Goal: Transaction & Acquisition: Purchase product/service

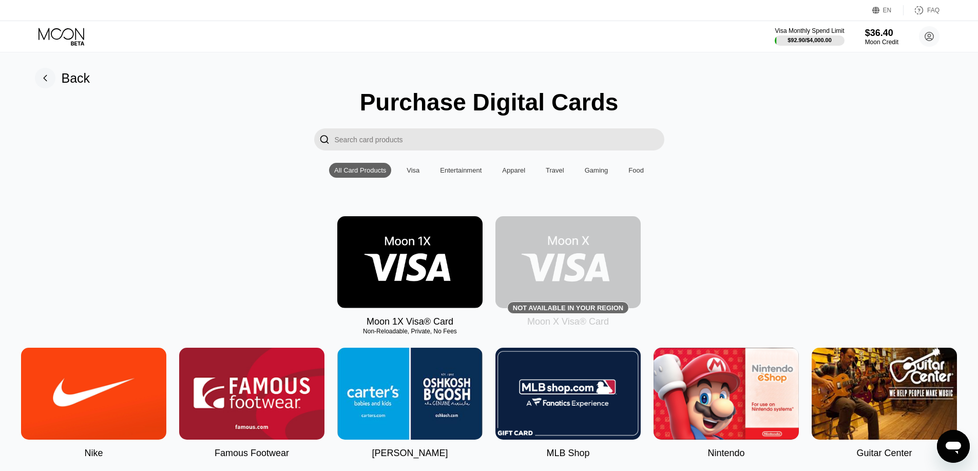
click at [448, 244] on img at bounding box center [409, 262] width 145 height 92
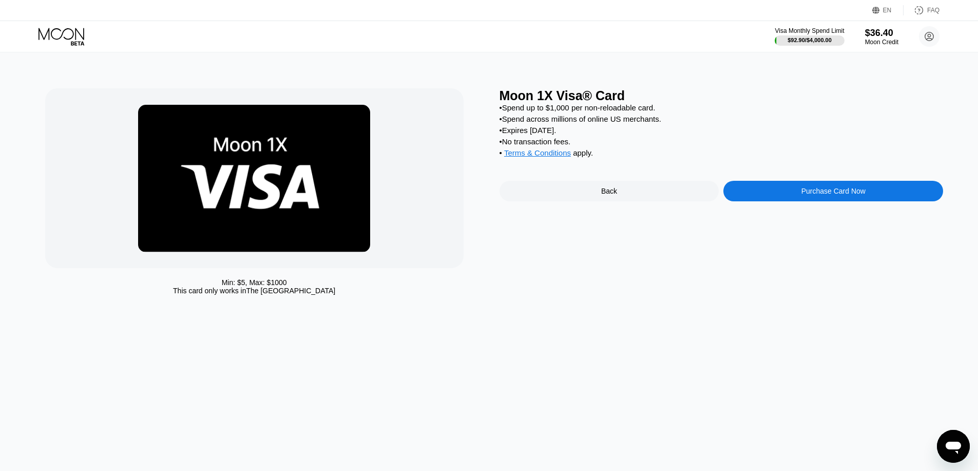
click at [801, 201] on div "Purchase Card Now" at bounding box center [833, 191] width 220 height 21
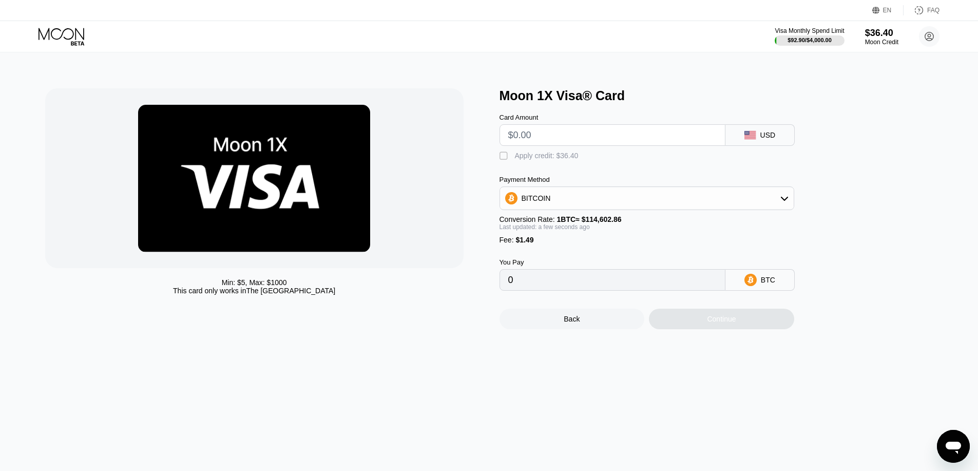
click at [563, 135] on input "text" at bounding box center [612, 135] width 208 height 21
click at [41, 34] on icon at bounding box center [62, 37] width 48 height 18
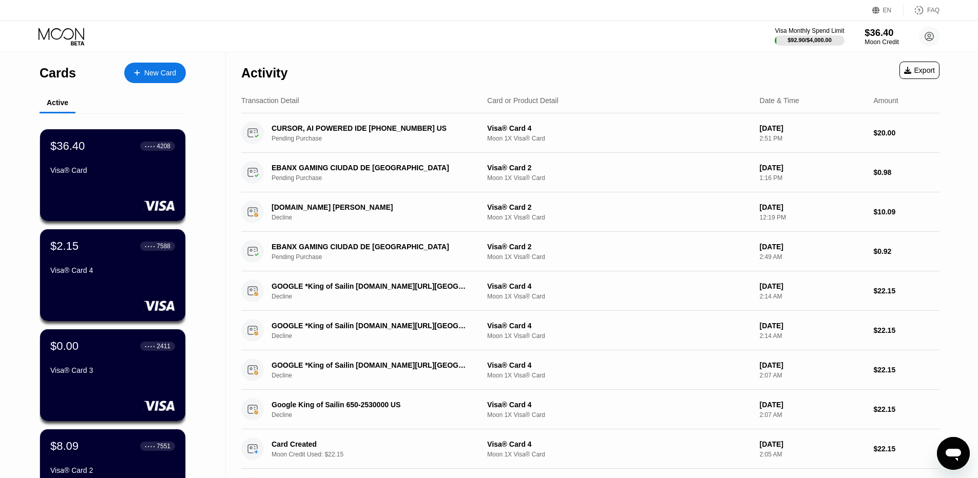
click at [893, 41] on div "Moon Credit" at bounding box center [881, 41] width 34 height 7
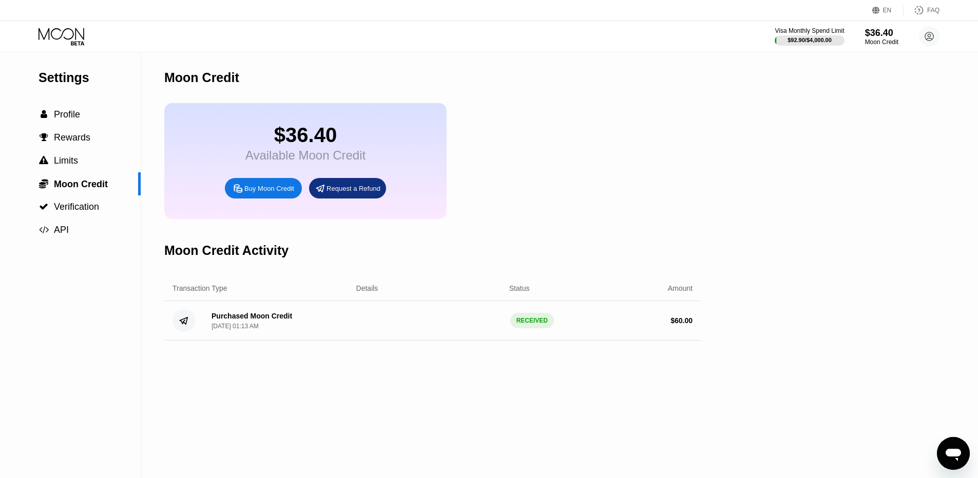
click at [53, 31] on icon at bounding box center [62, 37] width 48 height 18
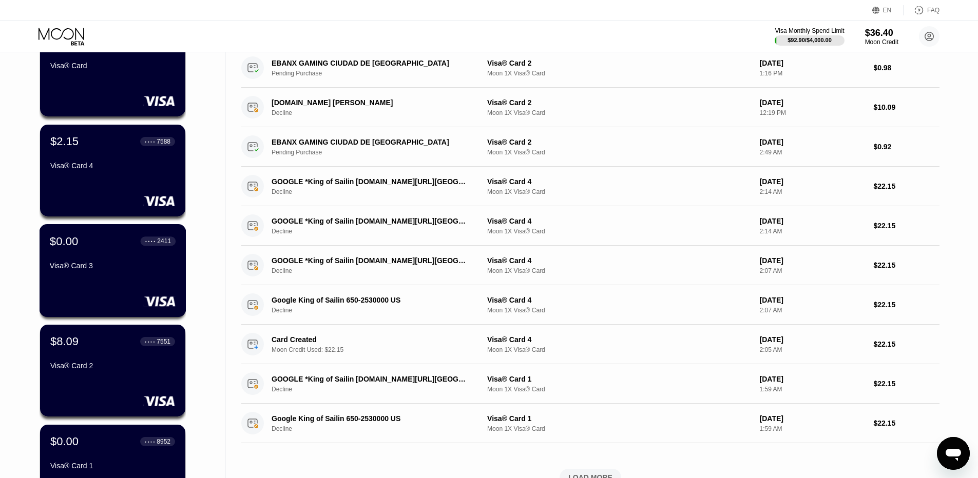
scroll to position [103, 0]
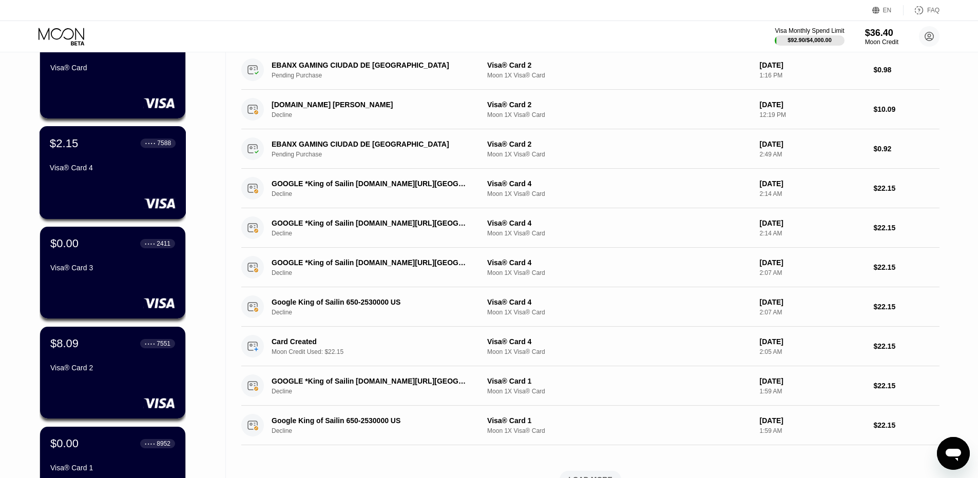
drag, startPoint x: 120, startPoint y: 171, endPoint x: 114, endPoint y: 173, distance: 6.0
click at [114, 172] on div "Visa® Card 4" at bounding box center [113, 168] width 126 height 8
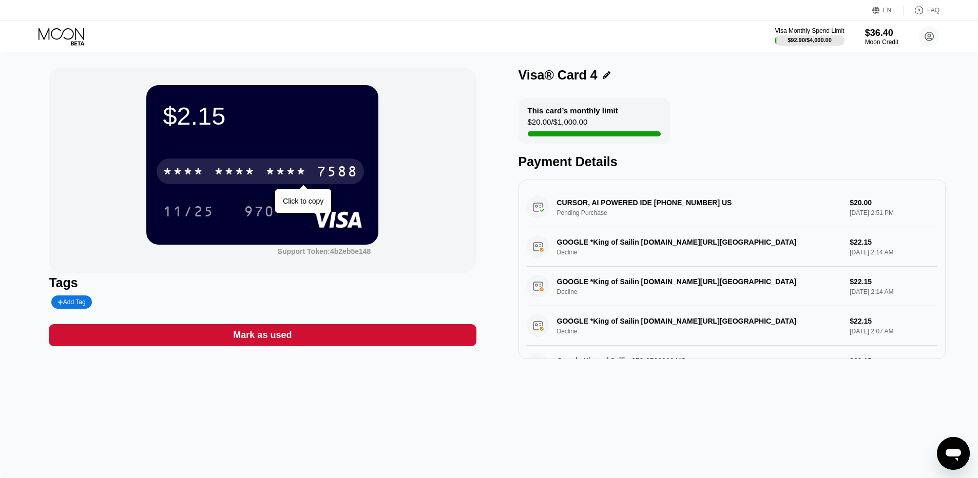
click at [249, 164] on div "* * * * * * * * * * * * 7588" at bounding box center [260, 172] width 207 height 26
click at [247, 168] on div "6500" at bounding box center [234, 173] width 41 height 16
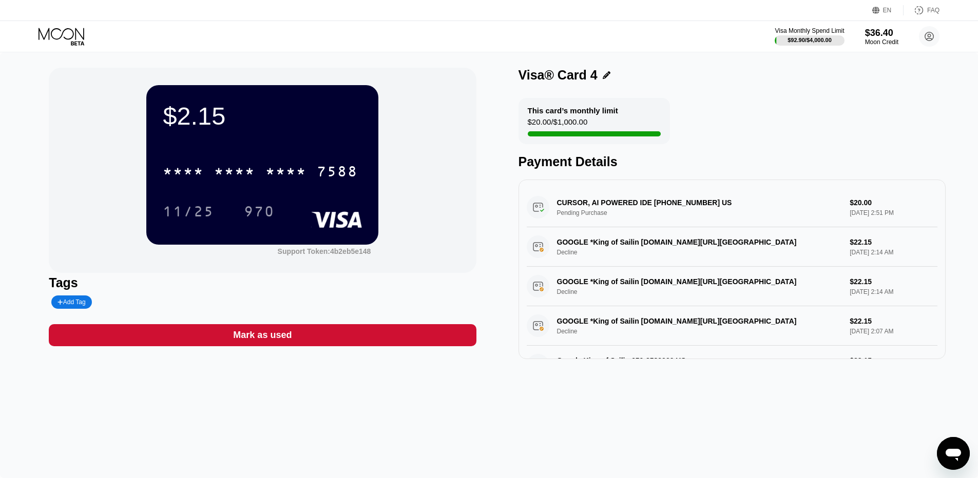
click at [197, 165] on div "* * * * * * * * * * * * 7588" at bounding box center [260, 172] width 207 height 26
click at [200, 221] on div "11/25" at bounding box center [188, 213] width 51 height 16
click at [259, 224] on div "970" at bounding box center [259, 212] width 46 height 26
click at [53, 43] on icon at bounding box center [62, 37] width 48 height 18
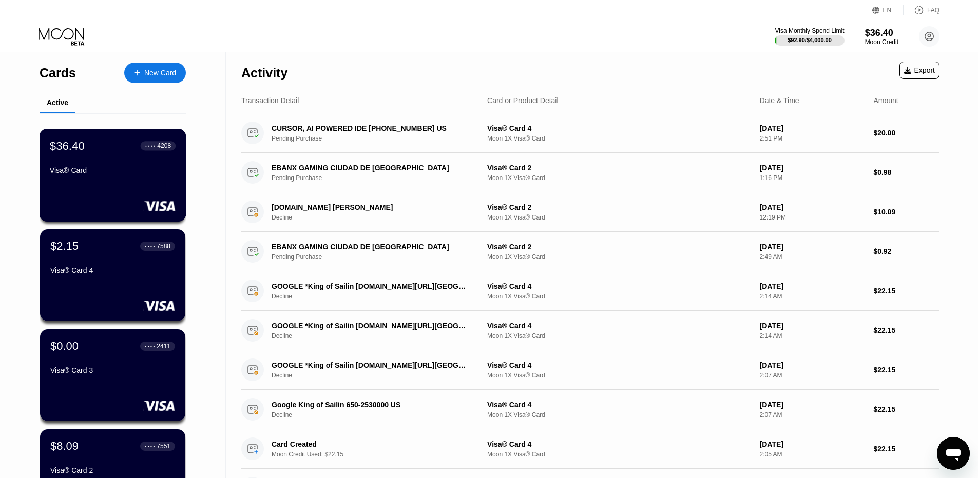
click at [122, 169] on div "$36.40 ● ● ● ● 4208 Visa® Card" at bounding box center [113, 159] width 126 height 40
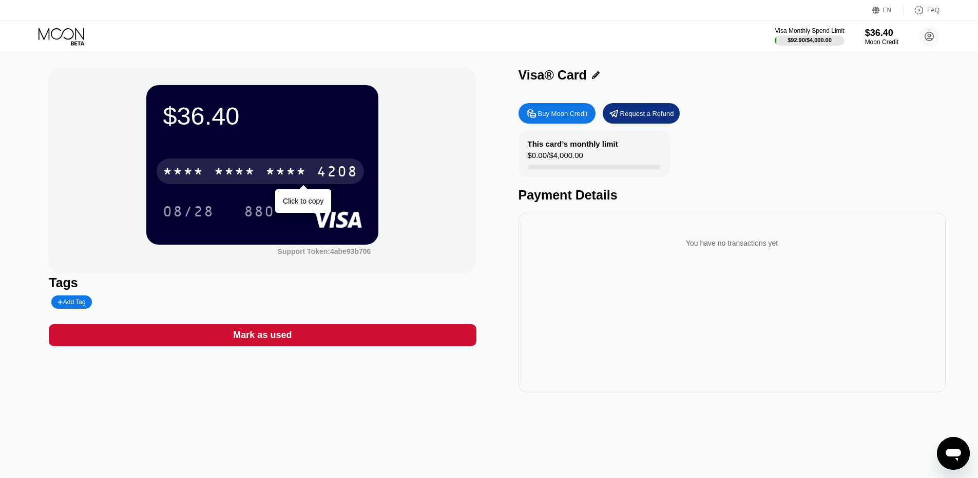
click at [259, 169] on div "* * * * * * * * * * * * 4208" at bounding box center [260, 172] width 207 height 26
click at [219, 173] on div "6500" at bounding box center [234, 173] width 41 height 16
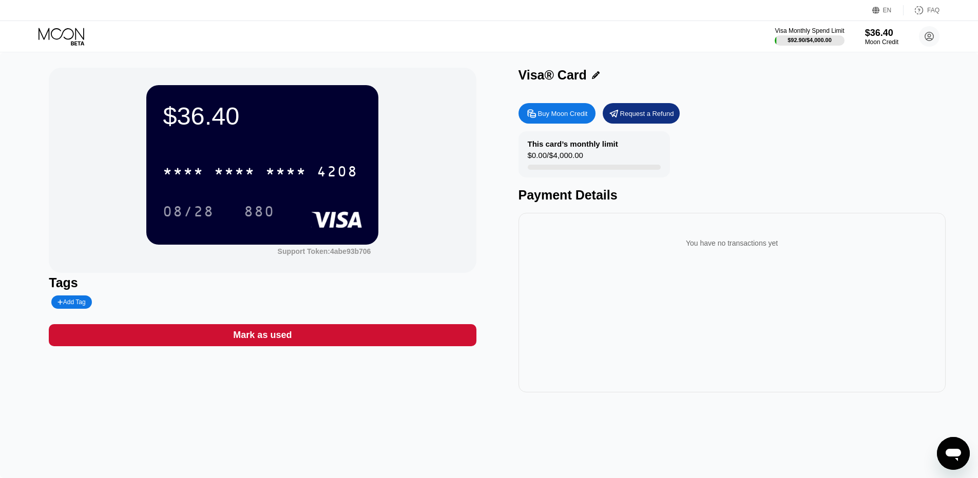
click at [71, 32] on icon at bounding box center [62, 37] width 48 height 18
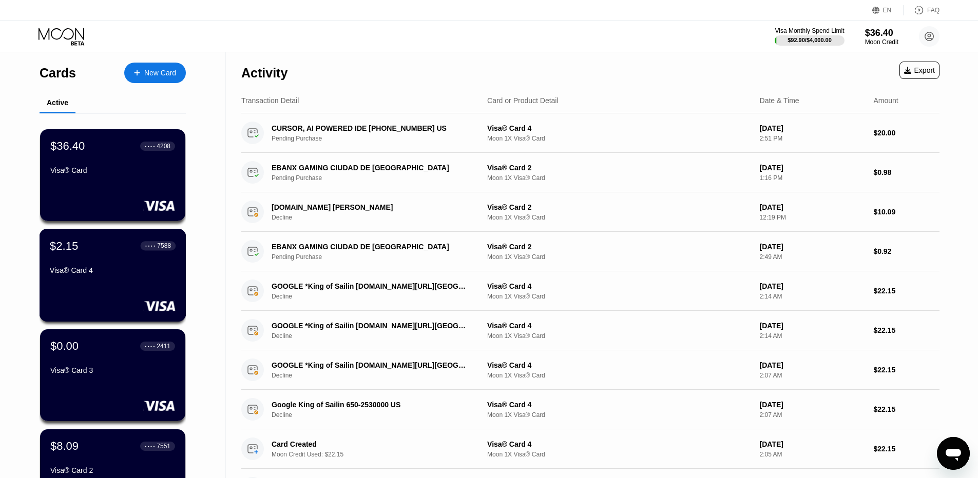
click at [123, 271] on div "Visa® Card 4" at bounding box center [113, 270] width 126 height 8
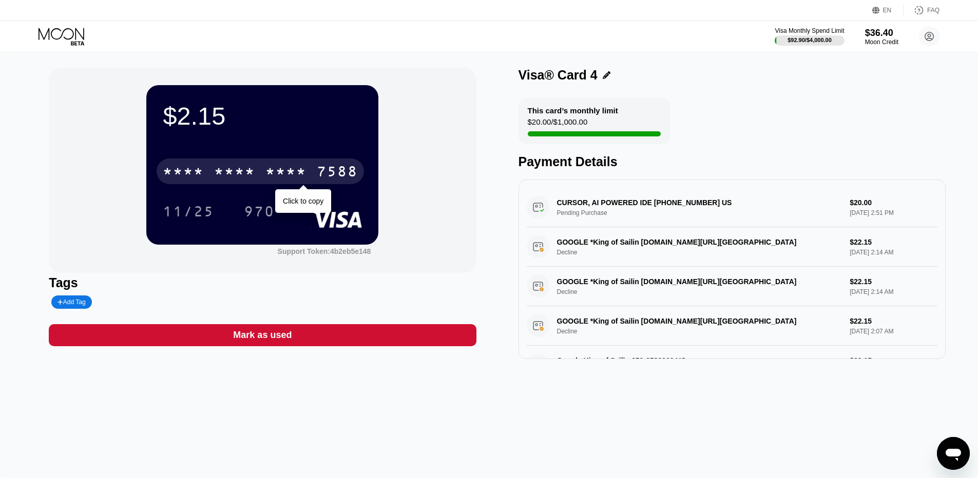
click at [255, 170] on div "* * * *" at bounding box center [234, 173] width 41 height 16
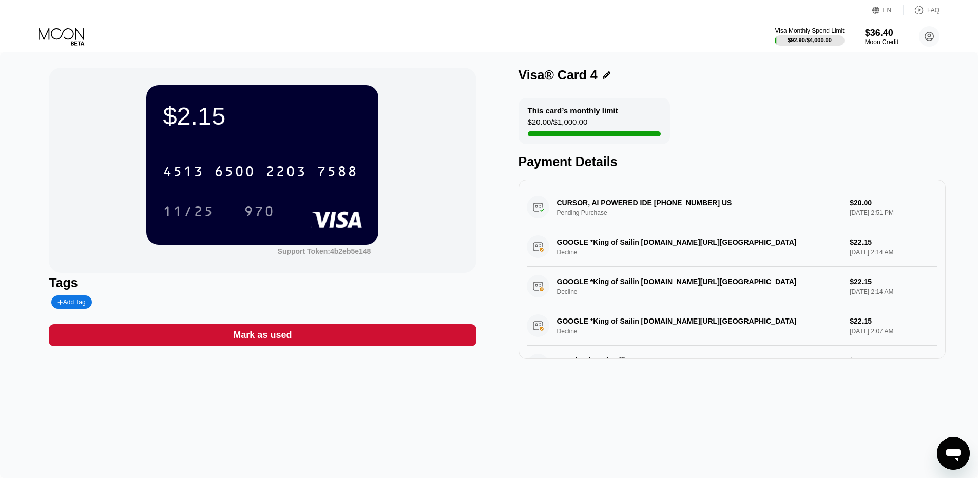
click at [63, 32] on icon at bounding box center [61, 34] width 46 height 12
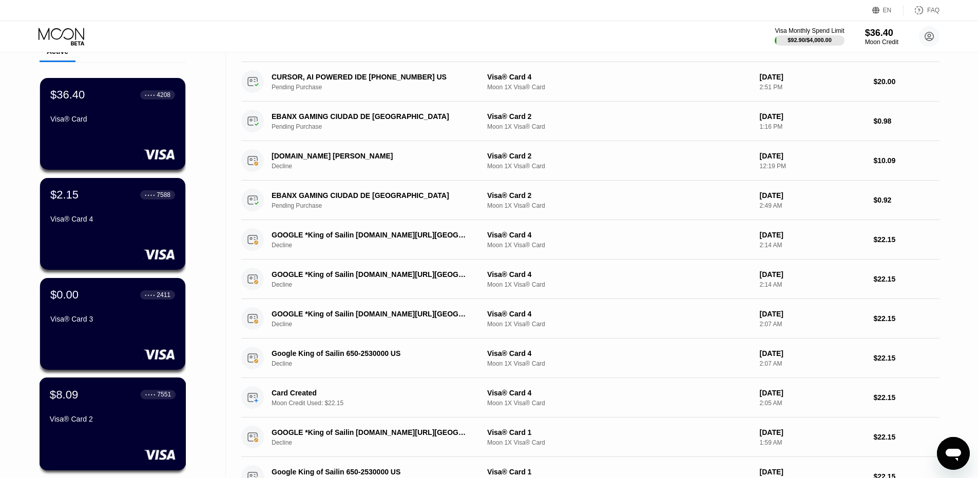
scroll to position [205, 0]
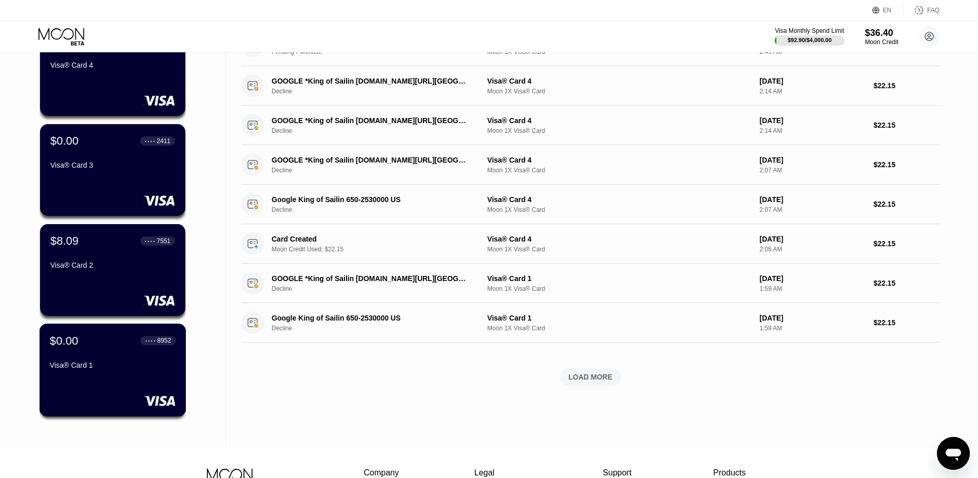
click at [107, 367] on div "Visa® Card 1" at bounding box center [113, 365] width 126 height 8
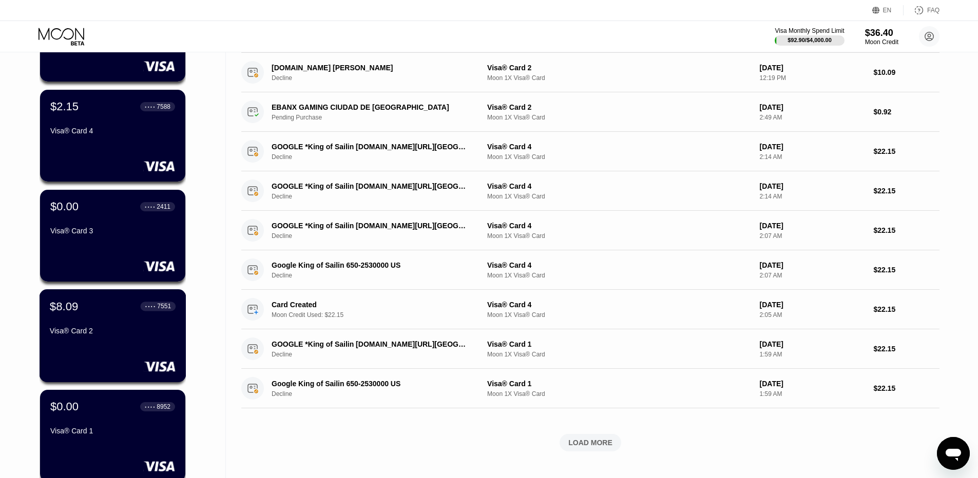
scroll to position [51, 0]
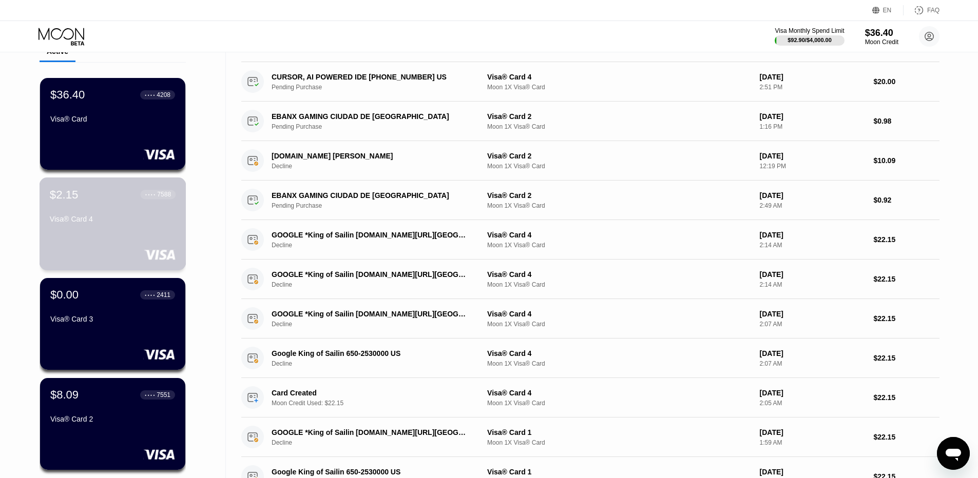
click at [109, 223] on div "Visa® Card 4" at bounding box center [113, 219] width 126 height 8
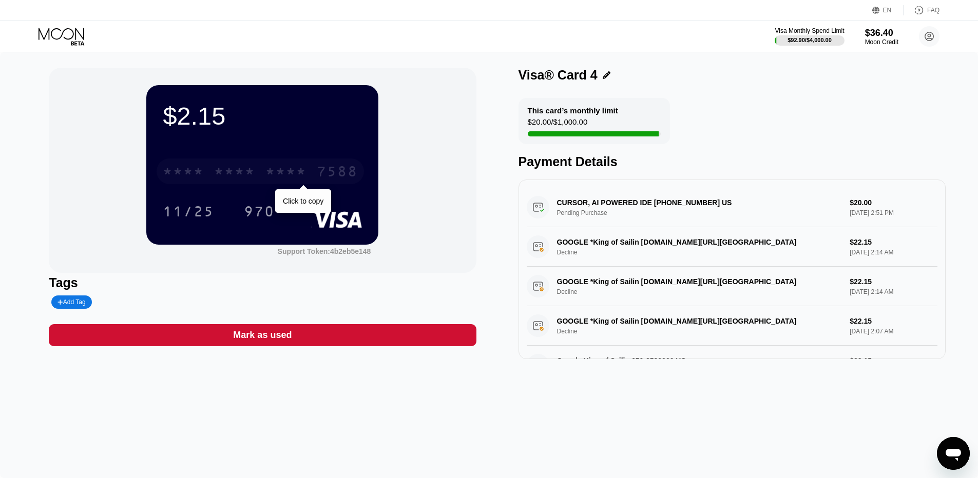
click at [248, 163] on div "* * * * * * * * * * * * 7588" at bounding box center [260, 172] width 207 height 26
click at [308, 162] on div "* * * * * * * * * * * * 7588" at bounding box center [260, 172] width 207 height 26
click at [56, 29] on icon at bounding box center [61, 34] width 46 height 12
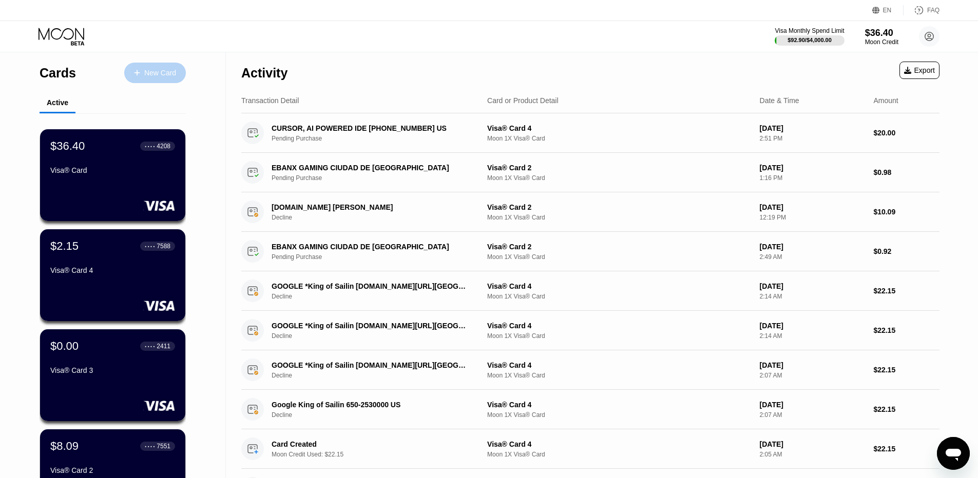
click at [161, 73] on div "New Card" at bounding box center [160, 73] width 32 height 9
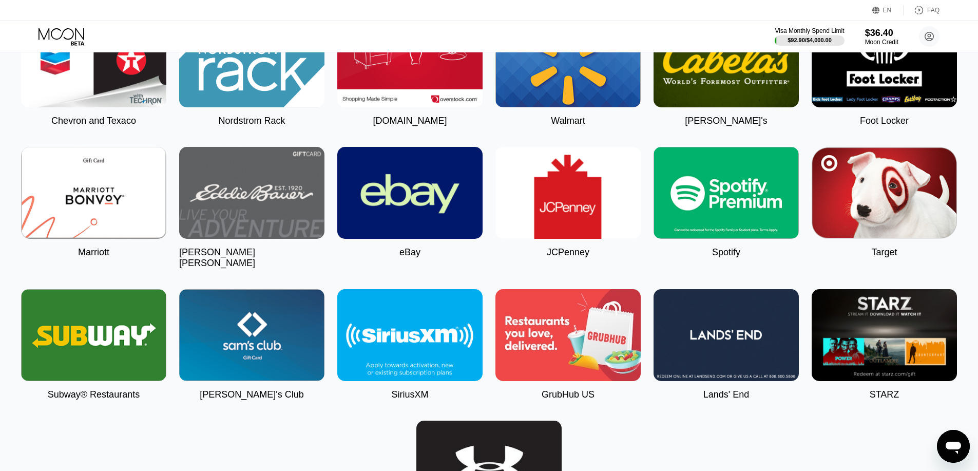
scroll to position [2104, 0]
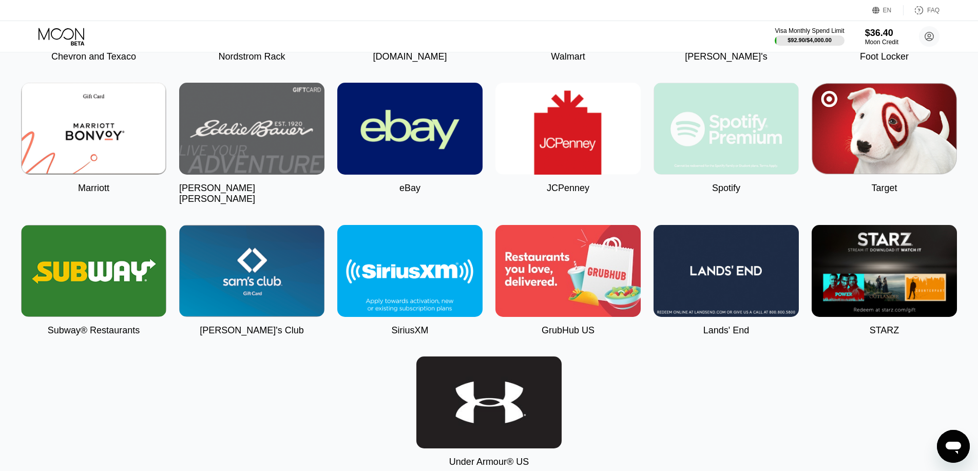
click at [702, 149] on img at bounding box center [725, 129] width 145 height 92
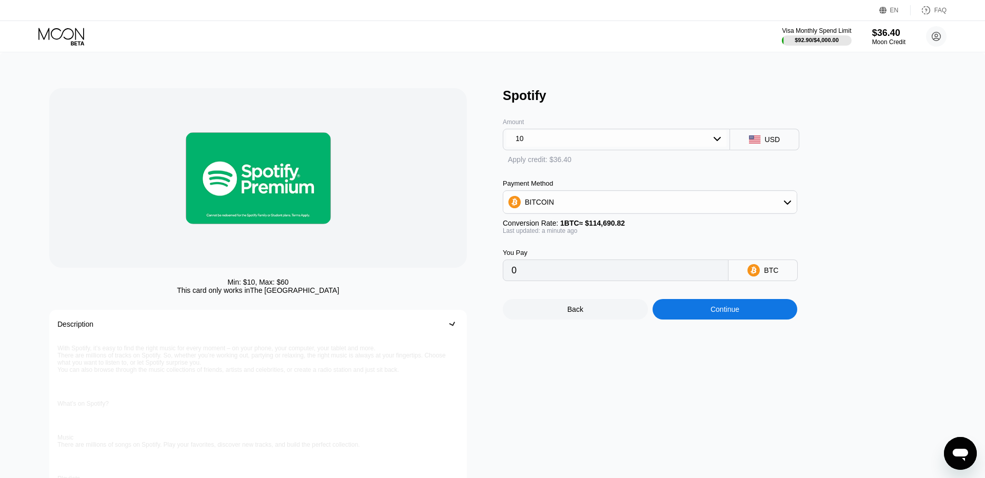
type input "0.00008720"
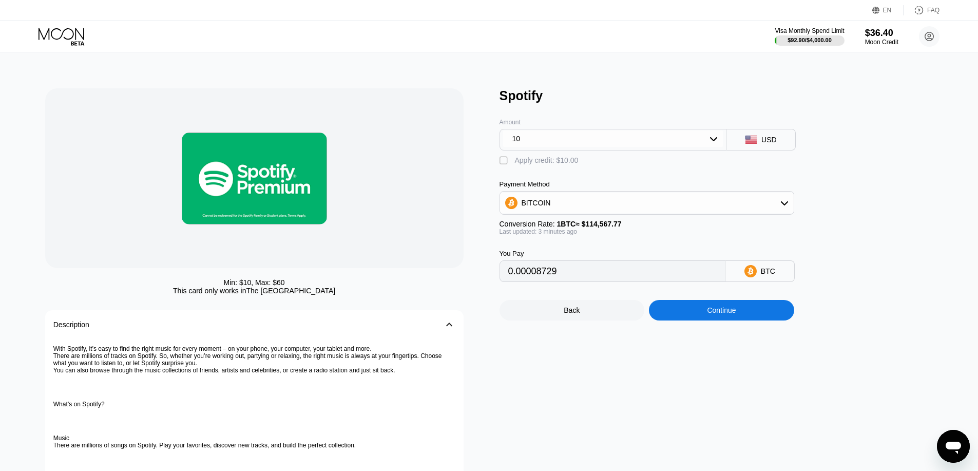
type input "0.00008732"
type input "0.00008731"
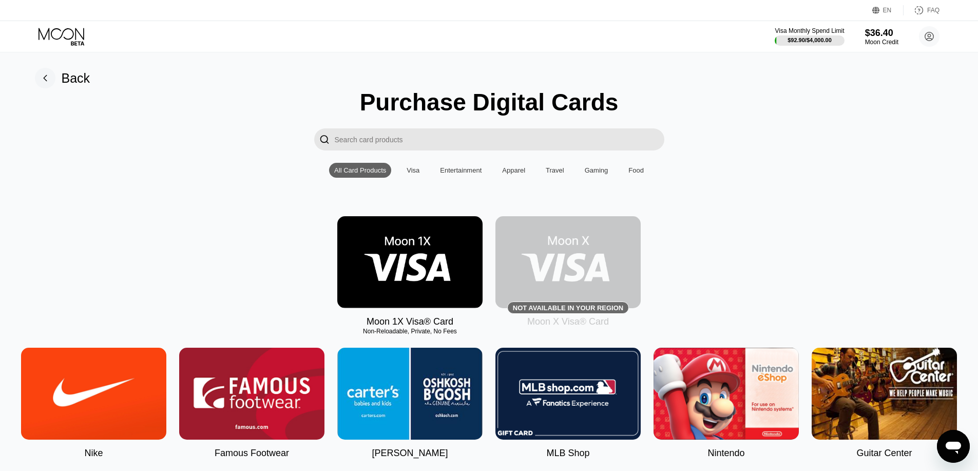
click at [75, 28] on icon at bounding box center [62, 37] width 48 height 18
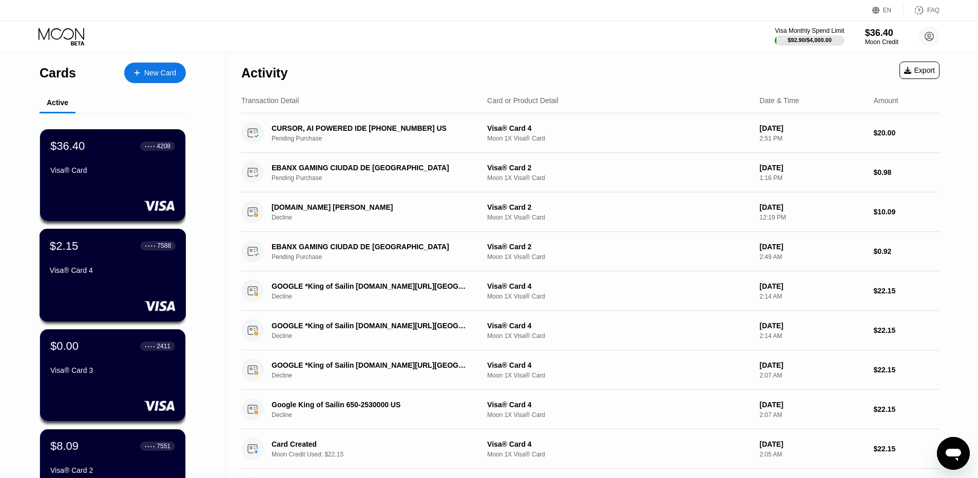
click at [100, 285] on div "$2.15 ● ● ● ● 7588 Visa® Card 4" at bounding box center [113, 275] width 147 height 93
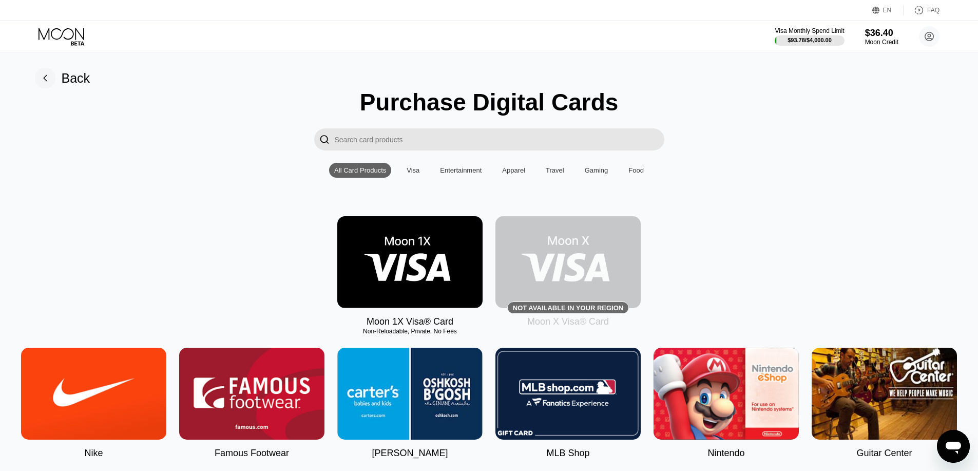
click at [415, 236] on img at bounding box center [409, 262] width 145 height 92
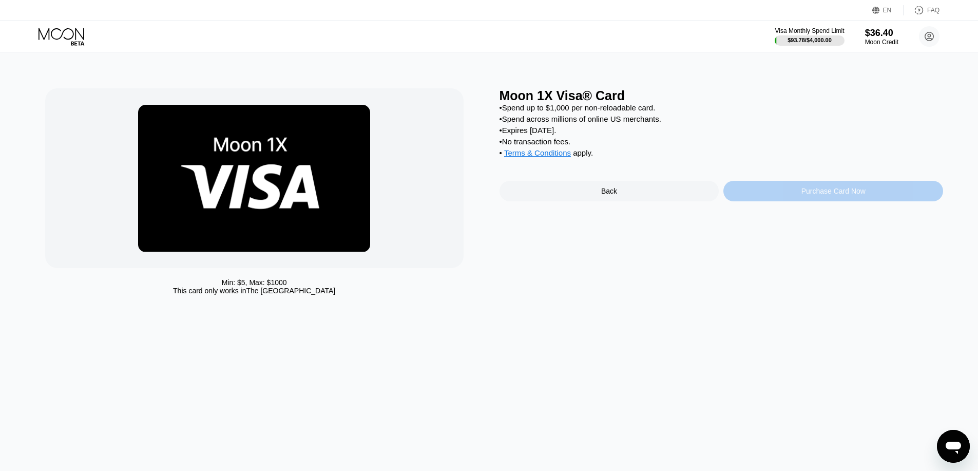
click at [795, 193] on div "Purchase Card Now" at bounding box center [833, 191] width 220 height 21
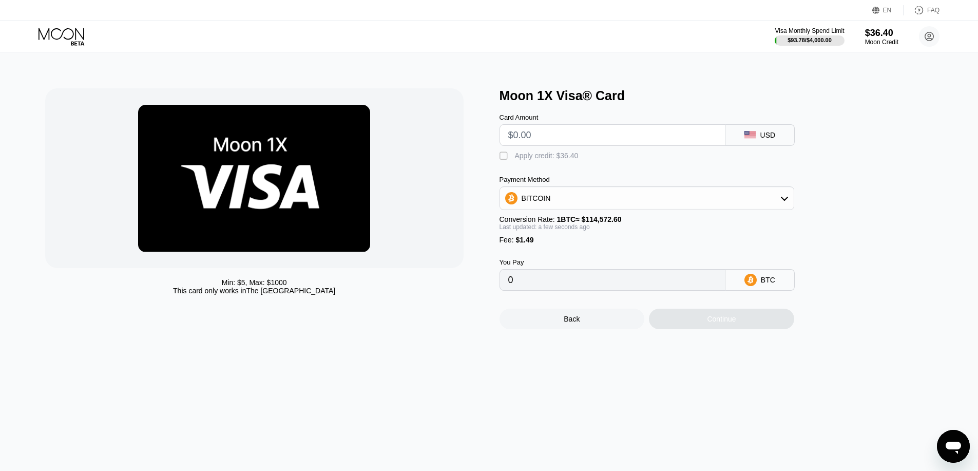
click at [72, 30] on icon at bounding box center [61, 34] width 46 height 12
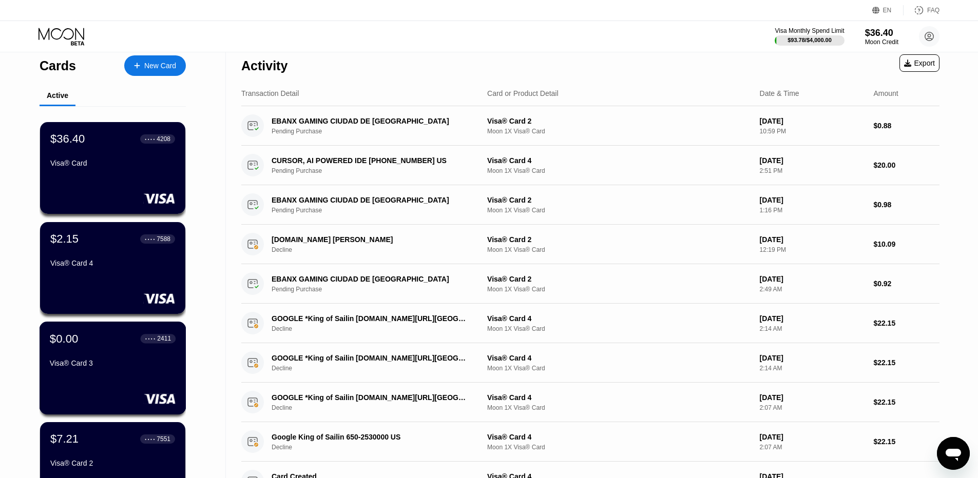
scroll to position [51, 0]
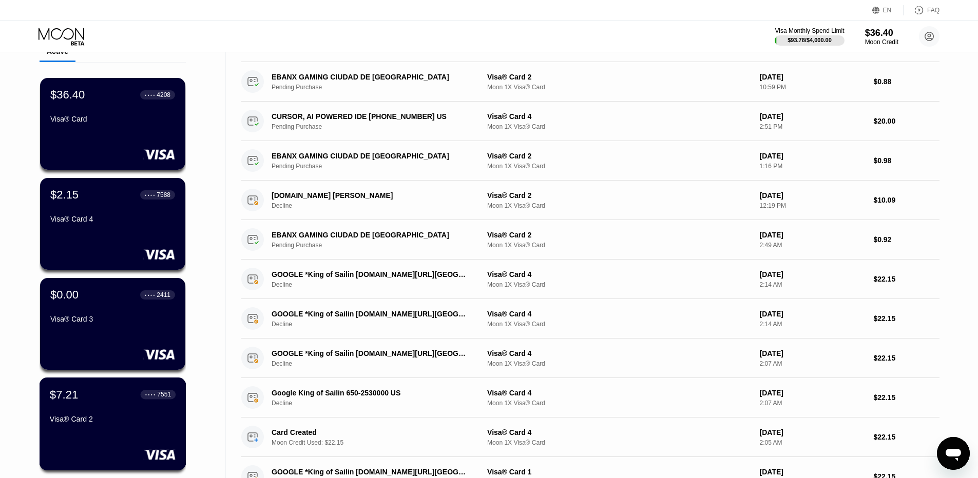
click at [85, 419] on div "Visa® Card 2" at bounding box center [113, 419] width 126 height 8
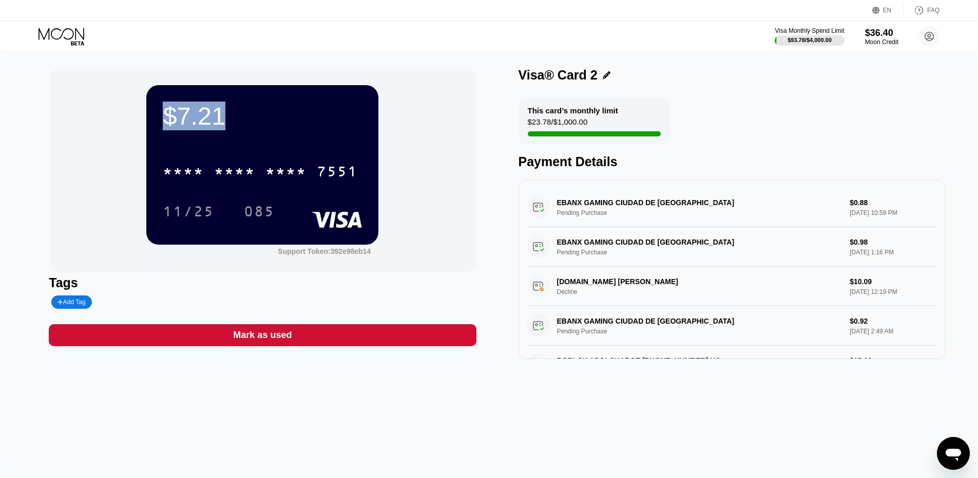
drag, startPoint x: 166, startPoint y: 113, endPoint x: 236, endPoint y: 118, distance: 69.4
click at [236, 118] on div "$7.21" at bounding box center [262, 116] width 199 height 29
click at [75, 36] on icon at bounding box center [61, 34] width 46 height 12
